Goal: Register for event/course

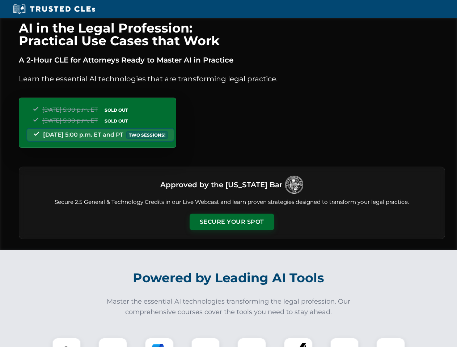
click at [232, 222] on button "Secure Your Spot" at bounding box center [232, 222] width 85 height 17
click at [67, 343] on img at bounding box center [66, 352] width 21 height 21
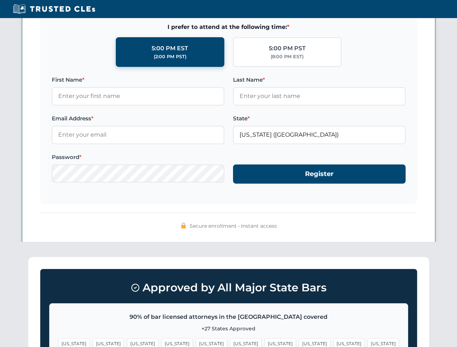
click at [264, 343] on span "[US_STATE]" at bounding box center [279, 344] width 31 height 10
click at [333, 343] on span "[US_STATE]" at bounding box center [348, 344] width 31 height 10
